Goal: Use online tool/utility: Utilize a website feature to perform a specific function

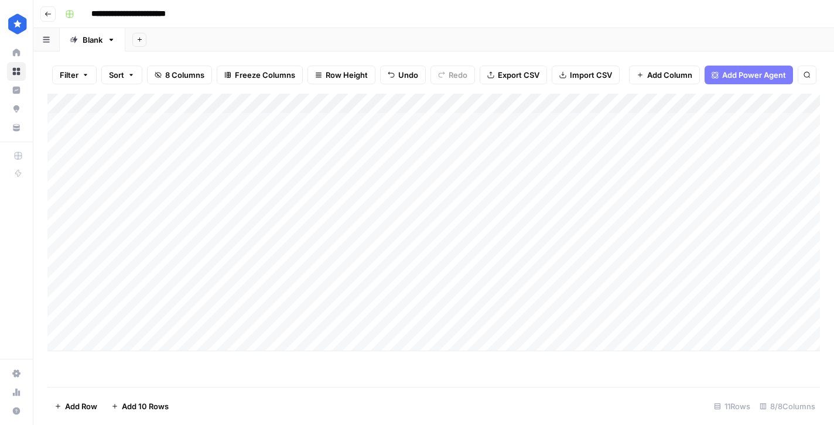
click at [223, 333] on div "Add Column" at bounding box center [433, 223] width 772 height 258
click at [321, 334] on div "Add Column" at bounding box center [433, 232] width 772 height 277
click at [215, 359] on div "Add Column" at bounding box center [433, 232] width 772 height 277
click at [224, 337] on div "Add Column" at bounding box center [433, 240] width 772 height 293
click at [318, 341] on div "Add Column" at bounding box center [433, 240] width 772 height 293
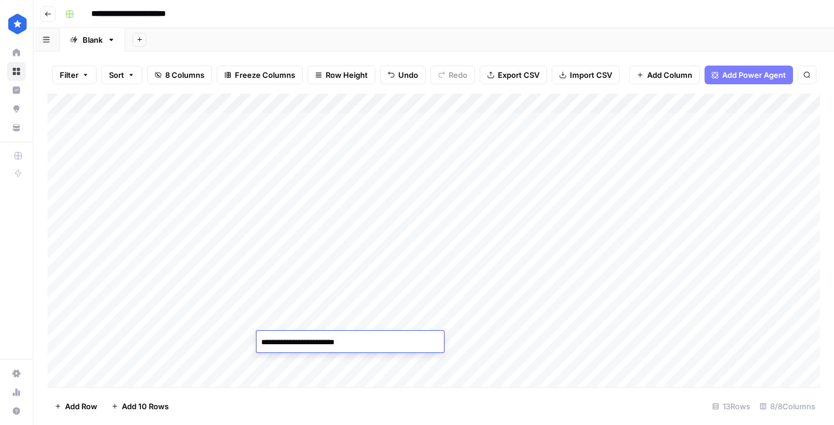
type textarea "**********"
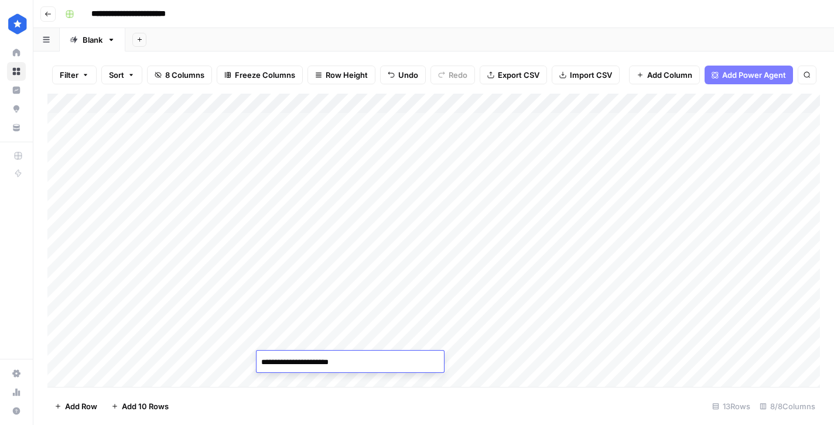
type textarea "**********"
click at [499, 337] on div "Add Column" at bounding box center [433, 240] width 772 height 293
click at [498, 361] on div "Add Column" at bounding box center [433, 240] width 772 height 293
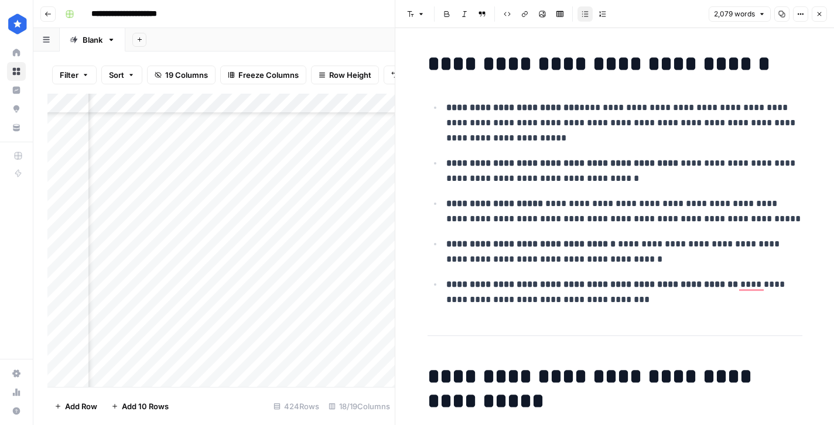
scroll to position [977, 0]
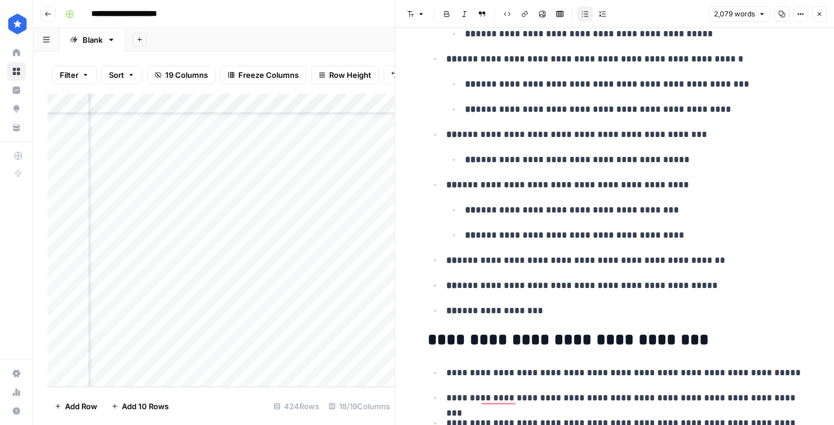
click at [824, 16] on button "Close" at bounding box center [818, 13] width 15 height 15
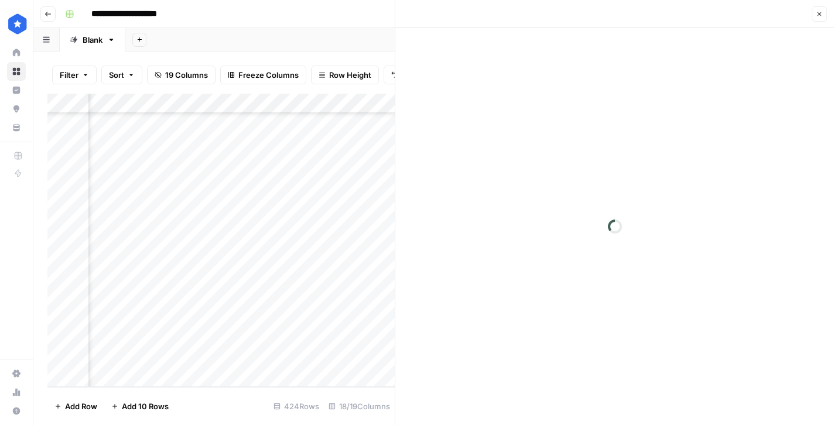
click at [316, 297] on div "Add Column" at bounding box center [220, 240] width 347 height 293
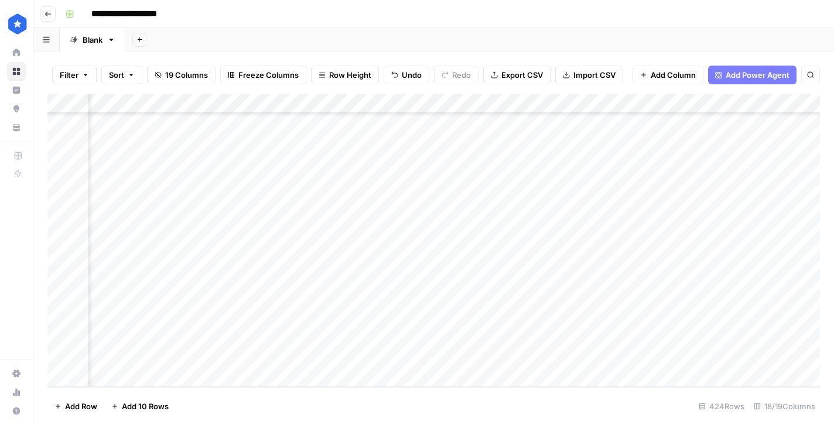
click at [736, 295] on div "Add Column" at bounding box center [433, 240] width 772 height 293
click at [800, 297] on div "Add Column" at bounding box center [433, 240] width 772 height 293
